Goal: Find specific page/section: Find specific page/section

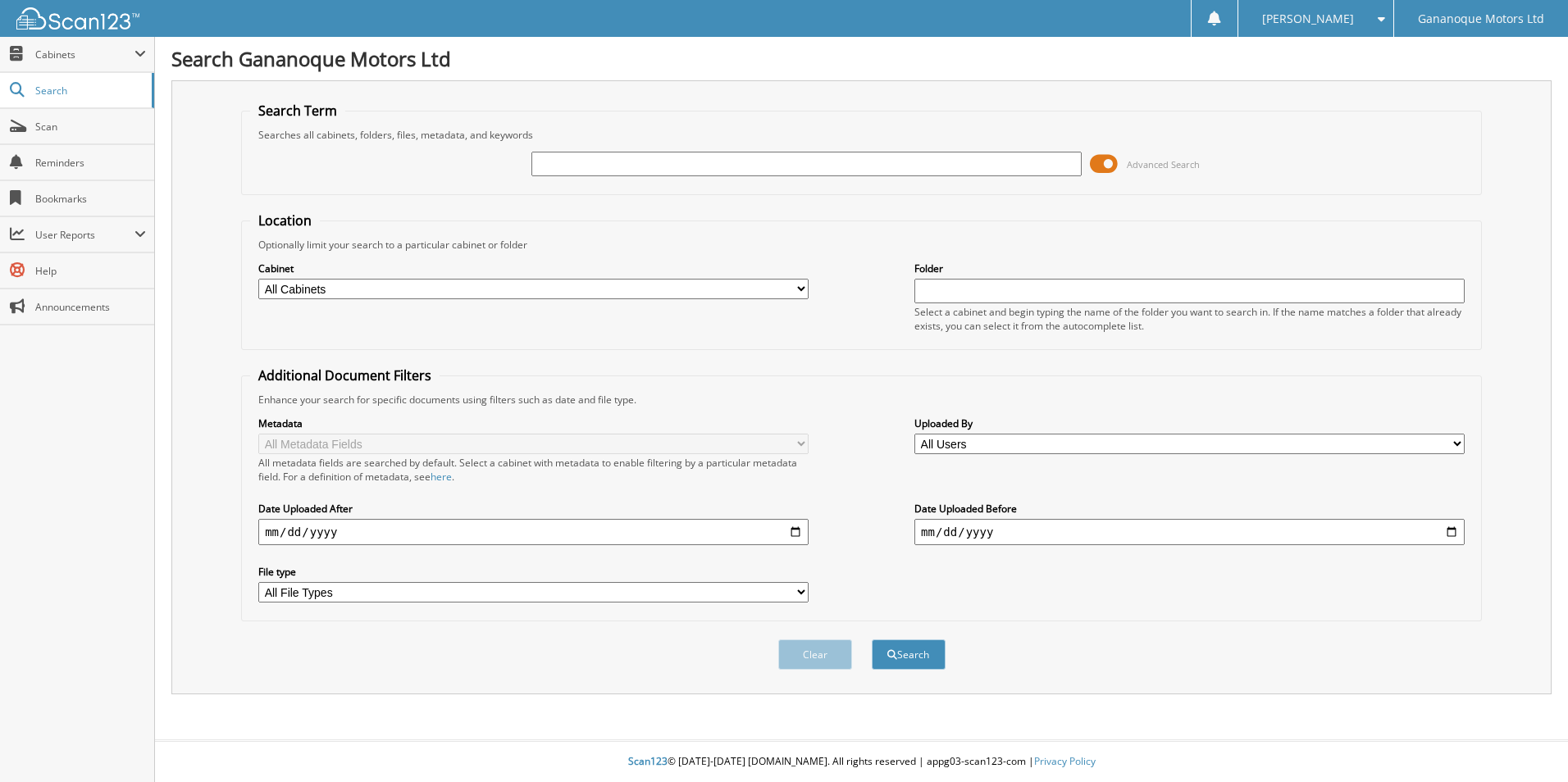
click at [593, 162] on input "text" at bounding box center [807, 163] width 551 height 24
type input "hoare"
click at [872, 639] on button "Search" at bounding box center [909, 655] width 74 height 30
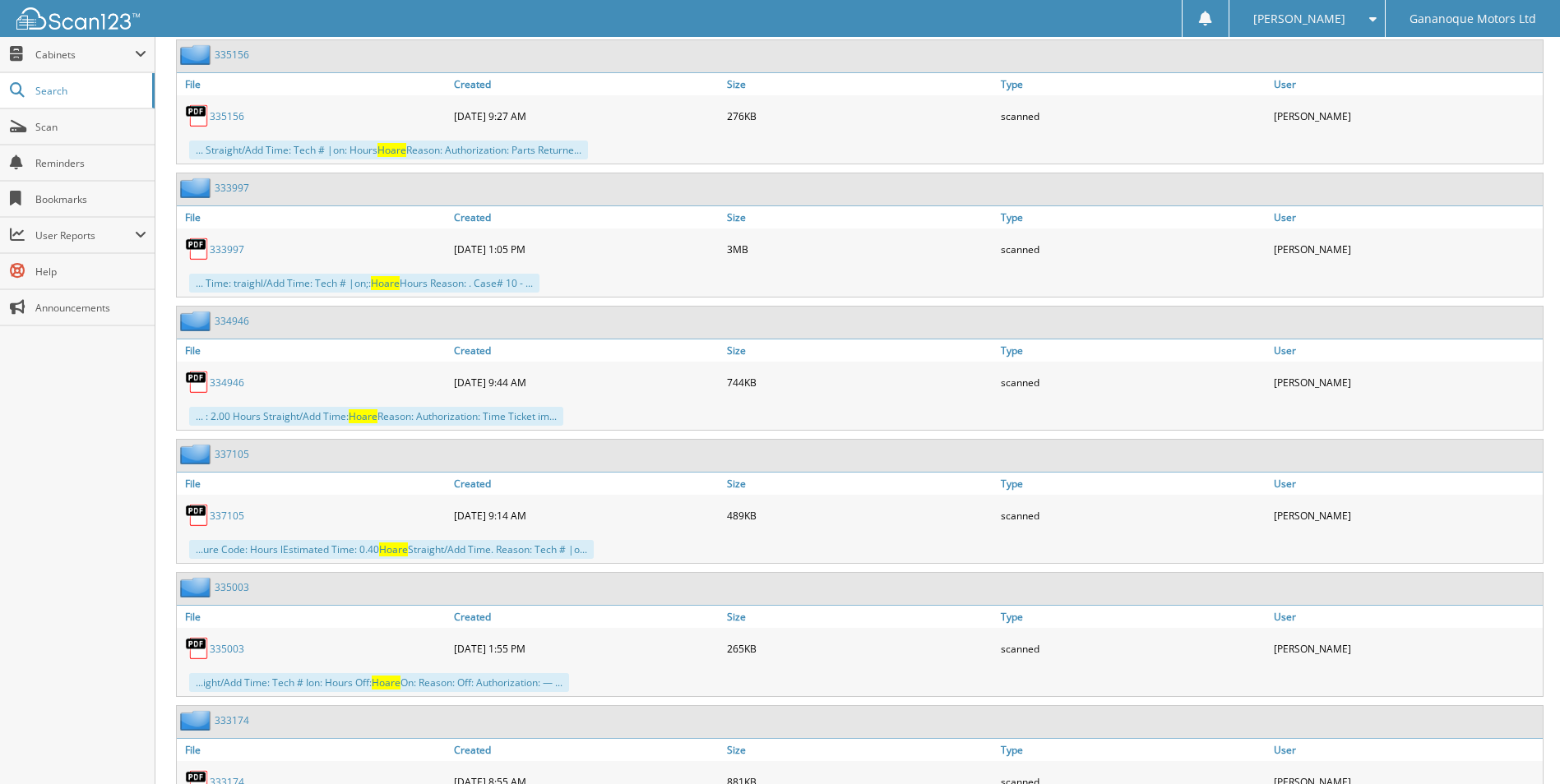
scroll to position [21458, 0]
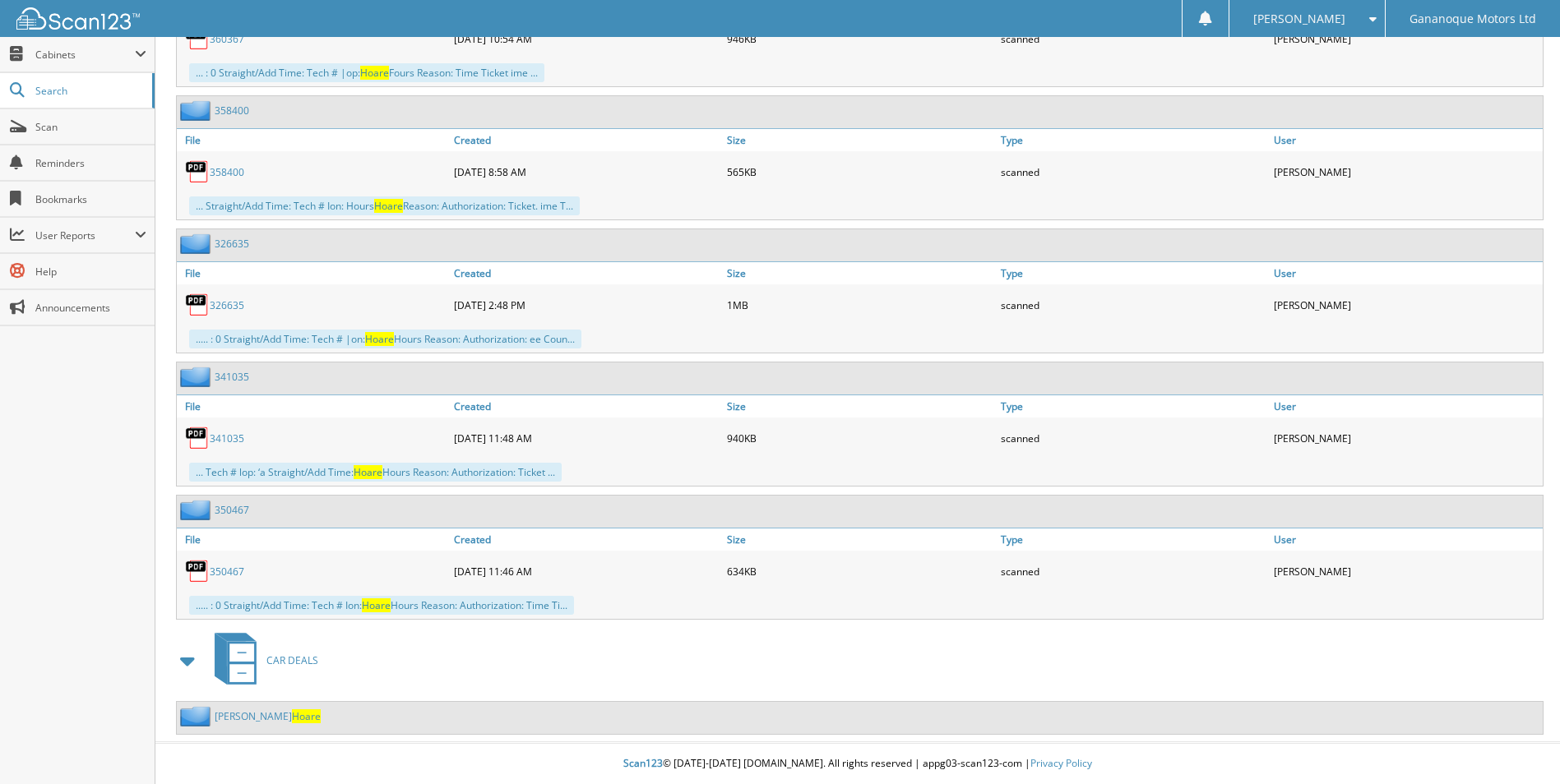
click at [242, 711] on link "[PERSON_NAME]" at bounding box center [268, 717] width 106 height 14
